Goal: Check status

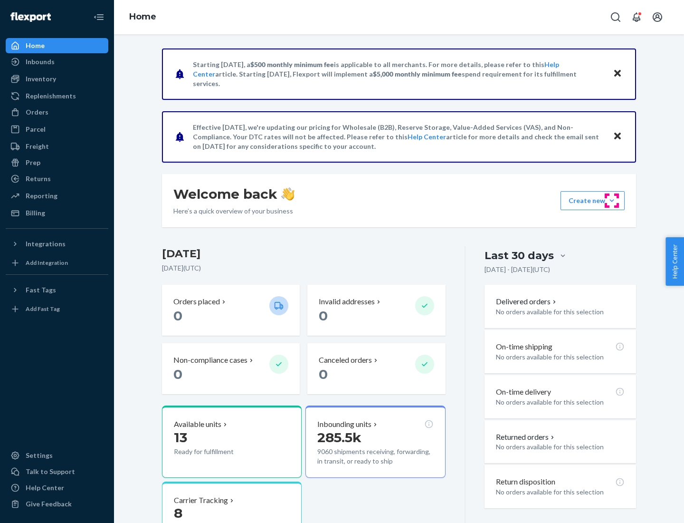
click at [612, 201] on button "Create new Create new inbound Create new order Create new product" at bounding box center [593, 200] width 64 height 19
click at [39, 62] on div "Inbounds" at bounding box center [40, 62] width 29 height 10
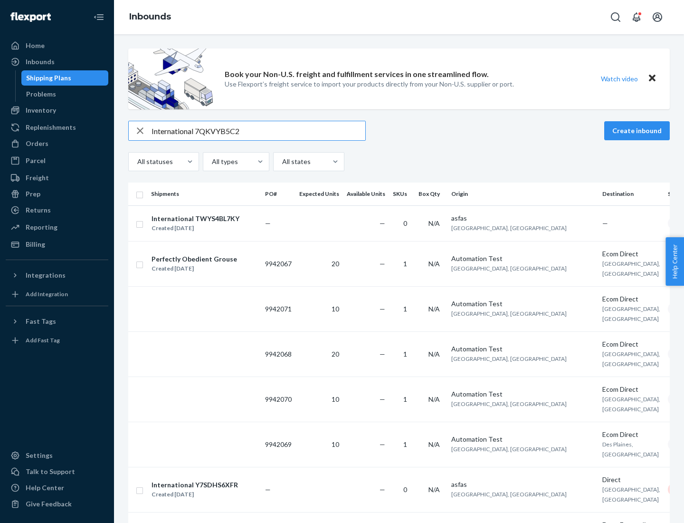
type input "International 7QKVYB5C29"
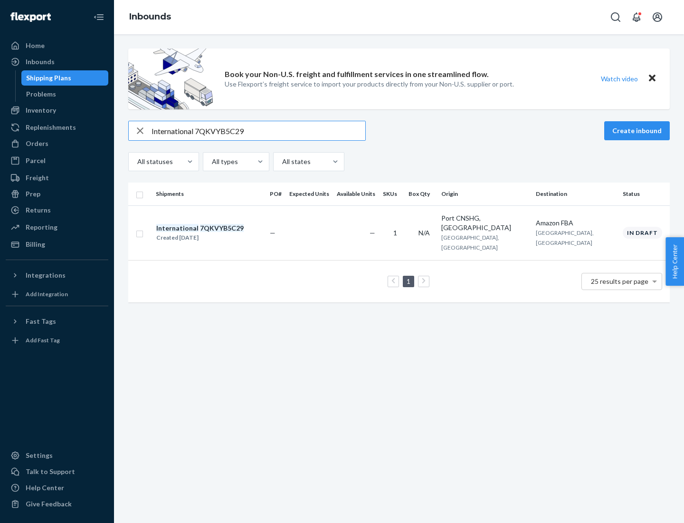
click at [216, 233] on div "Created [DATE]" at bounding box center [199, 238] width 87 height 10
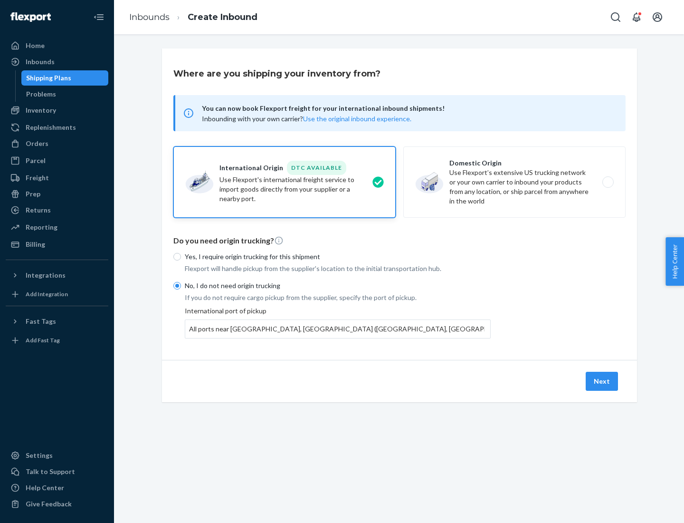
click at [603, 381] on button "Next" at bounding box center [602, 381] width 32 height 19
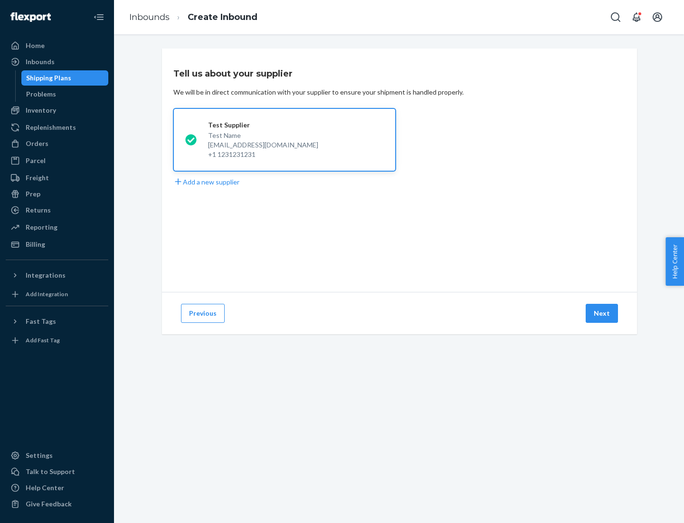
click at [603, 313] on button "Next" at bounding box center [602, 313] width 32 height 19
